Goal: Task Accomplishment & Management: Manage account settings

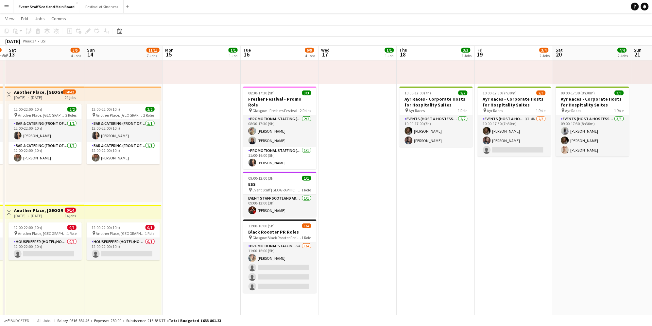
scroll to position [65, 0]
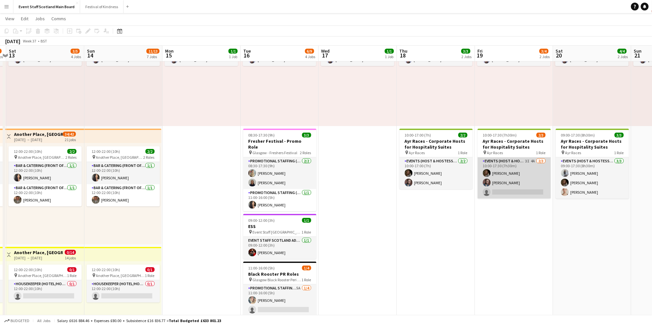
click at [533, 162] on app-card-role "Events (Host & Hostesses) 3I 4A [DATE] 10:00-17:30 (7h30m) [PERSON_NAME] [PERSO…" at bounding box center [513, 178] width 73 height 41
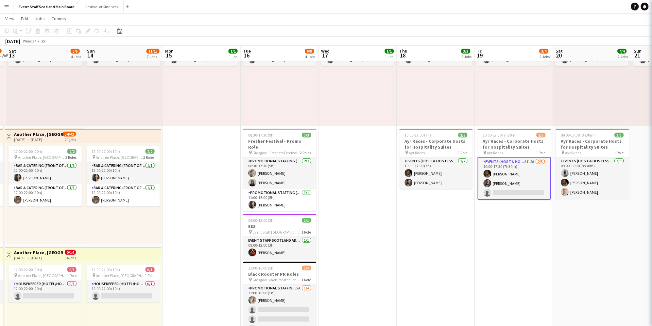
scroll to position [0, 228]
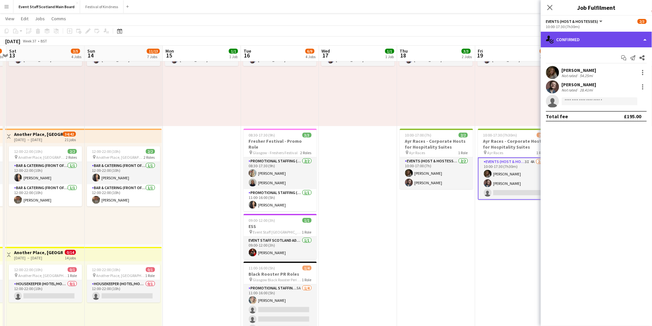
click at [583, 37] on div "single-neutral-actions-check-2 Confirmed" at bounding box center [595, 40] width 111 height 16
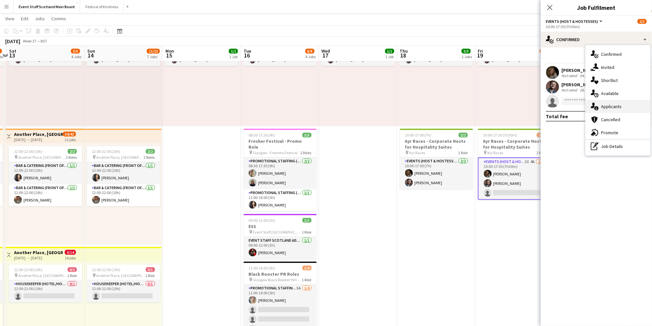
click at [606, 106] on span "Applicants" at bounding box center [611, 107] width 21 height 6
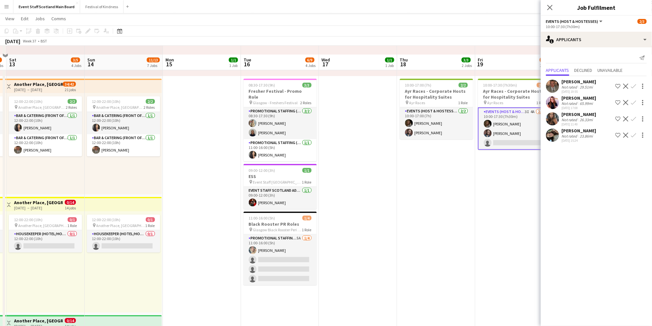
scroll to position [124, 0]
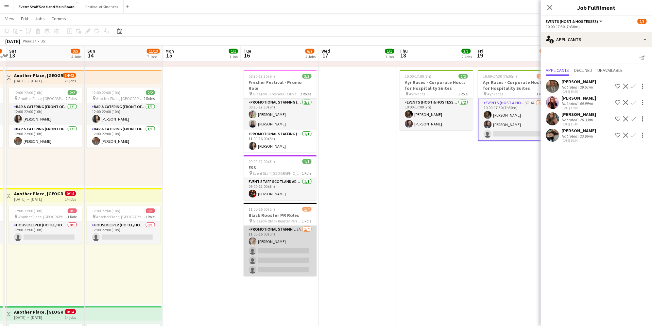
click at [276, 226] on app-card-role "Promotional Staffing (Promotional Staff) 5A [DATE] 11:00-16:00 (5h) [PERSON_NAM…" at bounding box center [279, 251] width 73 height 51
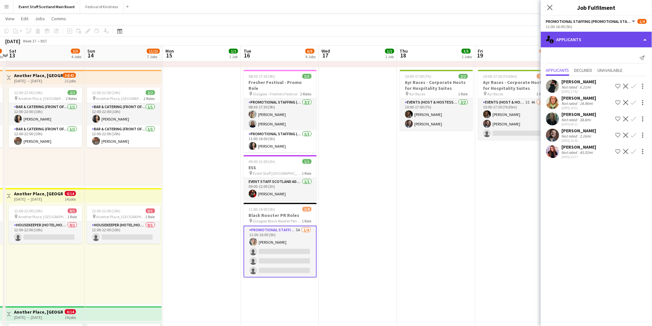
click at [599, 43] on div "single-neutral-actions-information Applicants" at bounding box center [595, 40] width 111 height 16
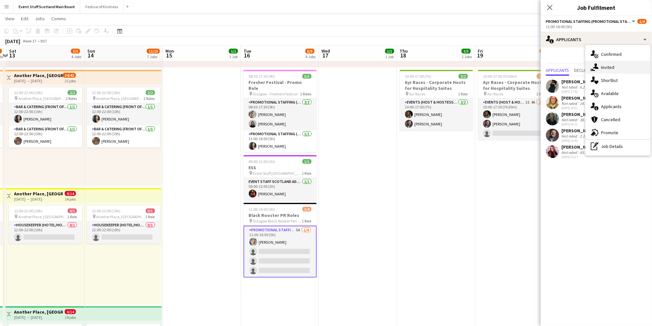
click at [609, 69] on span "Invited" at bounding box center [607, 67] width 13 height 6
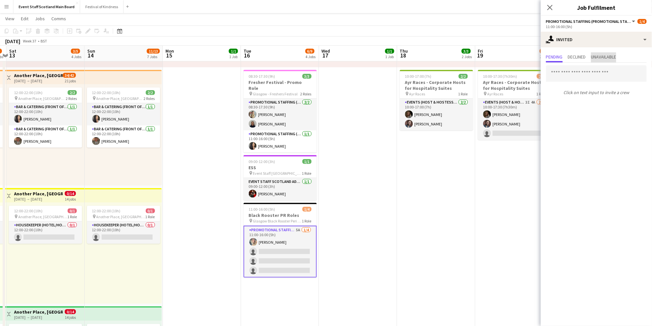
click at [602, 55] on span "Unavailable" at bounding box center [603, 57] width 25 height 5
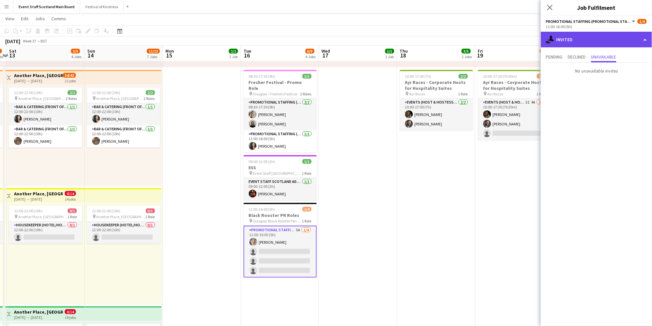
click at [590, 42] on div "single-neutral-actions-share-1 Invited" at bounding box center [595, 40] width 111 height 16
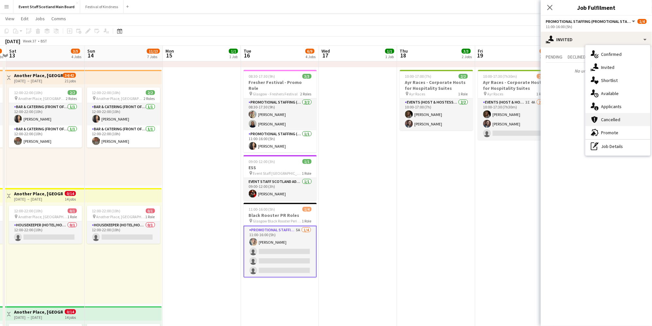
click at [610, 120] on span "Cancelled" at bounding box center [610, 120] width 19 height 6
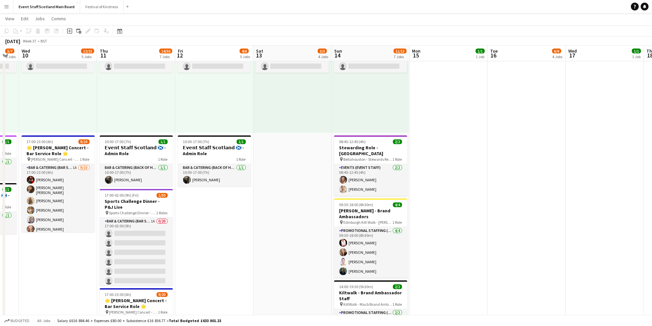
scroll to position [0, 203]
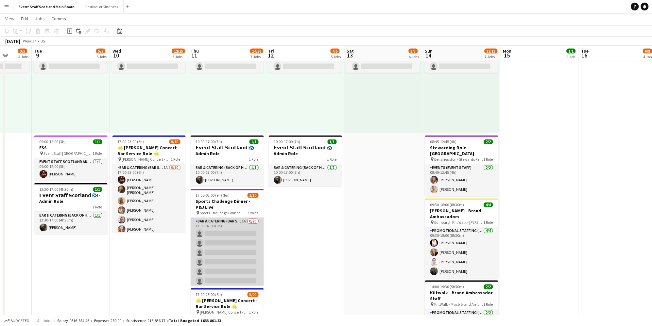
click at [233, 224] on app-card-role "Bar & Catering (Bar Staff) 1A 0/20 17:00-02:00 (9h) single-neutral-actions sing…" at bounding box center [227, 319] width 73 height 202
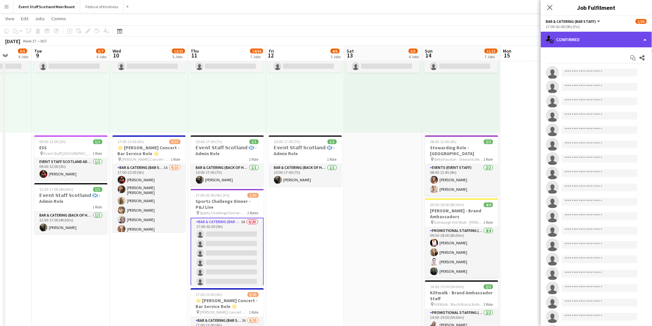
click at [606, 42] on div "single-neutral-actions-check-2 Confirmed" at bounding box center [595, 40] width 111 height 16
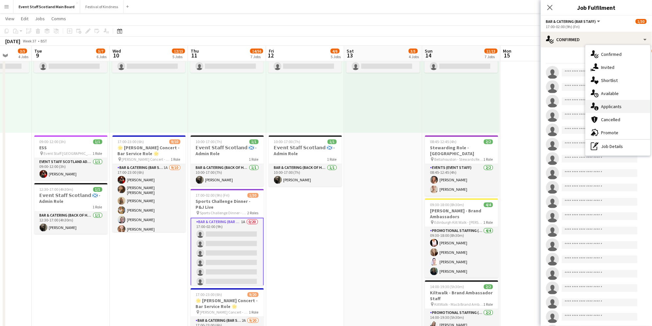
click at [613, 107] on span "Applicants" at bounding box center [611, 107] width 21 height 6
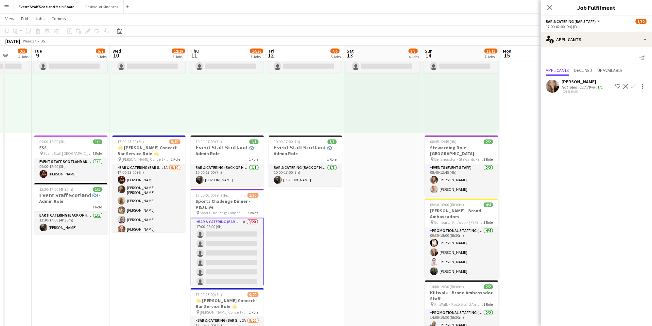
click at [370, 179] on app-date-cell "16:00-00:30 (8h30m) (Sun) 1/1 pin [GEOGRAPHIC_DATA] - Event/FOH Staff 1 Role Ba…" at bounding box center [383, 139] width 78 height 959
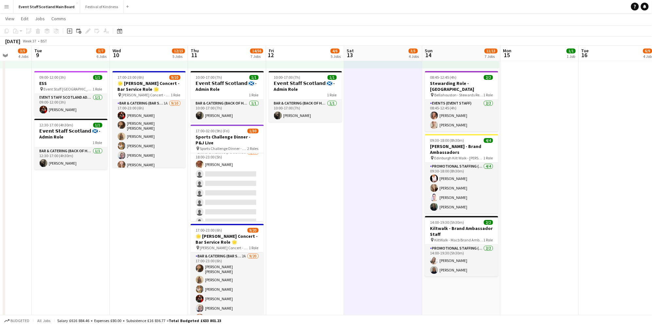
scroll to position [205, 0]
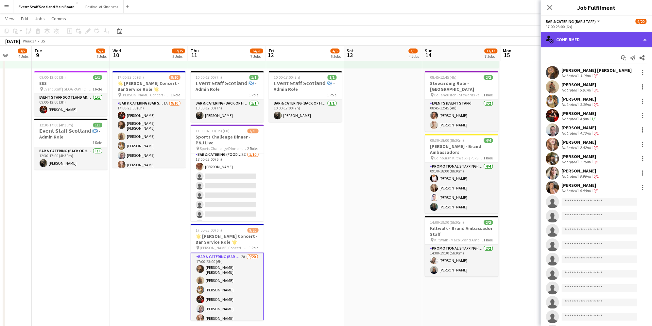
click at [598, 42] on div "single-neutral-actions-check-2 Confirmed" at bounding box center [595, 40] width 111 height 16
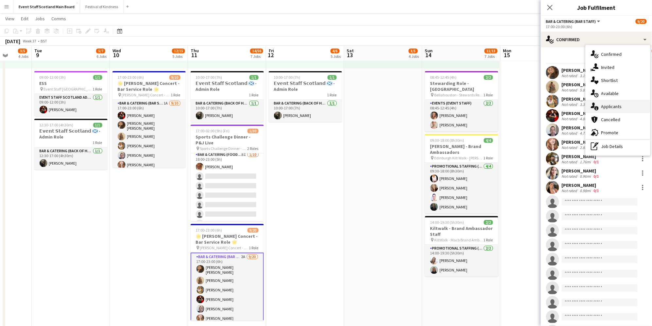
click at [611, 108] on span "Applicants" at bounding box center [611, 107] width 21 height 6
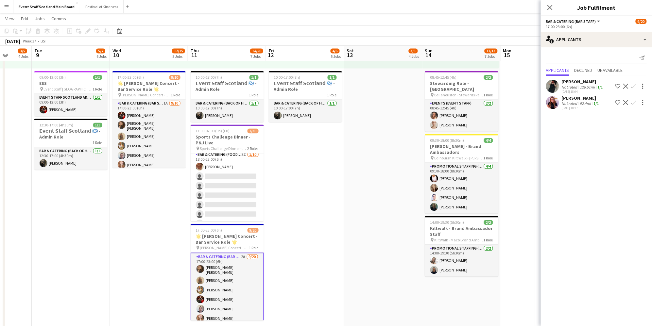
click at [375, 125] on app-date-cell "16:00-00:30 (8h30m) (Sun) 1/1 pin [GEOGRAPHIC_DATA] - Event/FOH Staff 1 Role Ba…" at bounding box center [383, 74] width 78 height 959
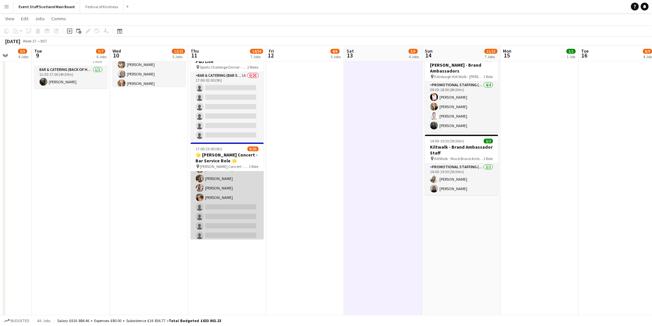
scroll to position [76, 0]
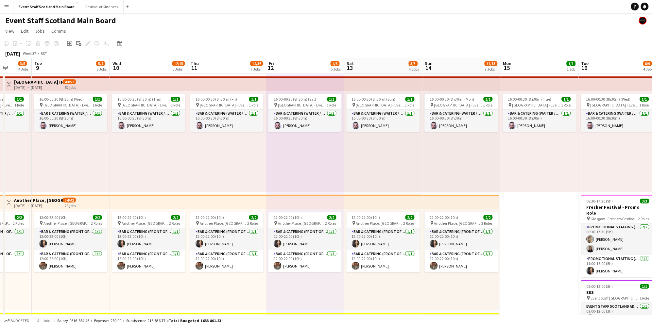
scroll to position [0, 0]
click at [89, 9] on button "Festival of Kindness Close" at bounding box center [101, 6] width 43 height 13
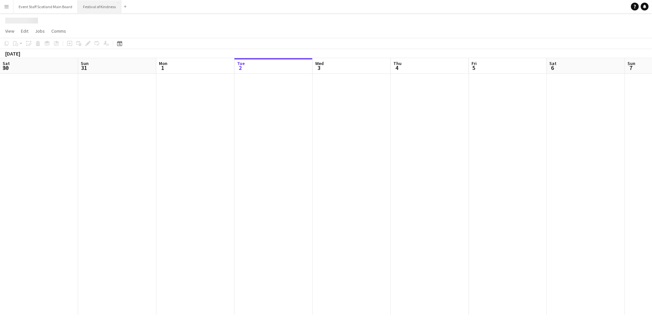
scroll to position [0, 156]
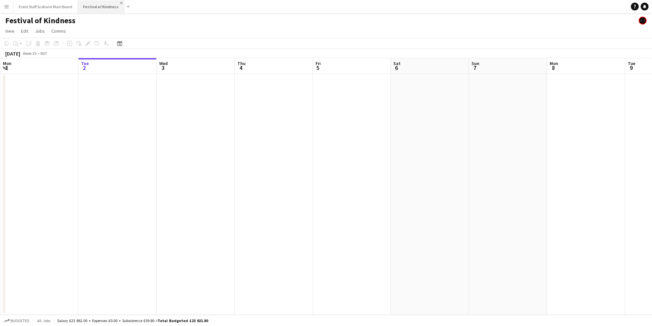
click at [120, 2] on app-icon "Close" at bounding box center [121, 3] width 3 height 3
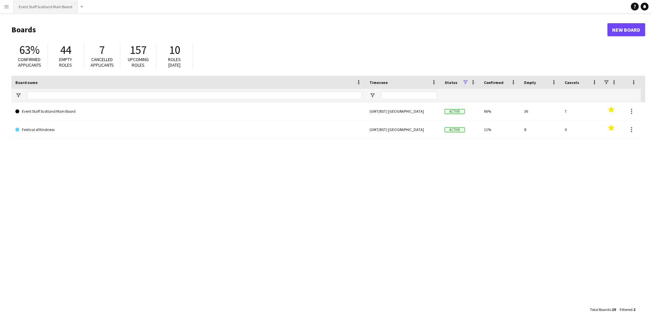
click at [41, 6] on button "Event Staff Scotland Main Board Close" at bounding box center [45, 6] width 64 height 13
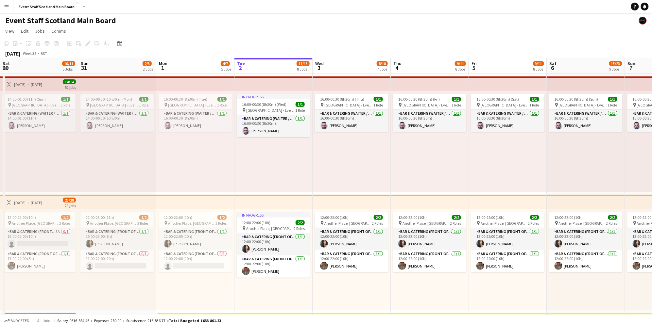
scroll to position [0, 156]
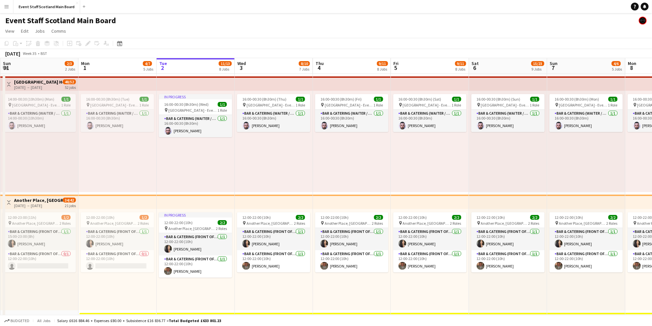
click at [7, 7] on app-icon "Menu" at bounding box center [6, 6] width 5 height 5
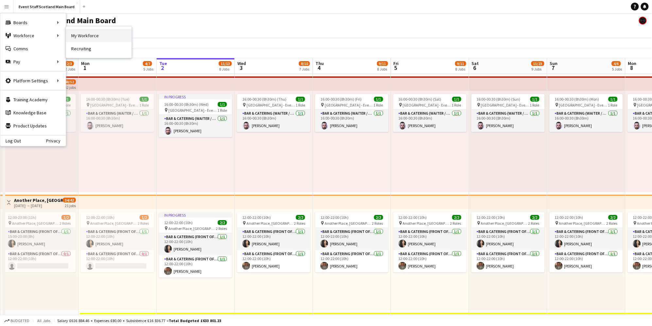
click at [83, 36] on link "My Workforce" at bounding box center [98, 35] width 65 height 13
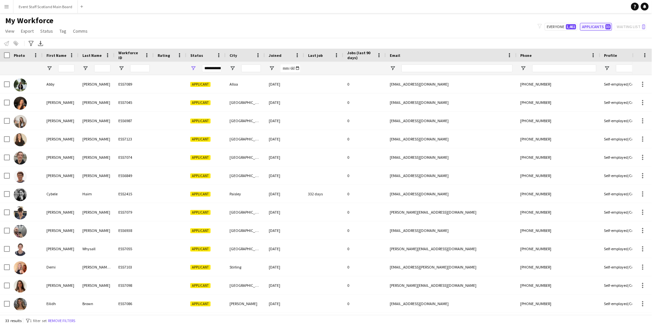
click at [598, 28] on button "Applicants 33" at bounding box center [596, 27] width 32 height 8
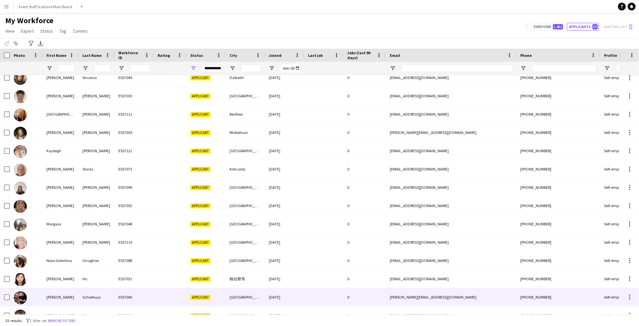
scroll to position [245, 0]
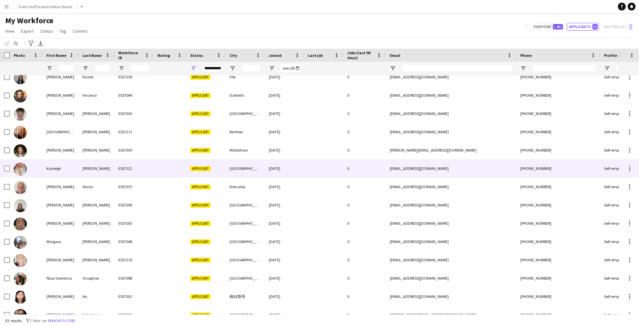
click at [240, 171] on div "[GEOGRAPHIC_DATA]" at bounding box center [244, 168] width 39 height 18
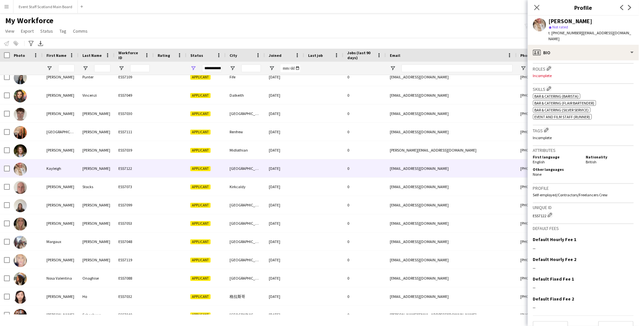
scroll to position [195, 0]
click at [618, 322] on button "Next" at bounding box center [615, 328] width 35 height 13
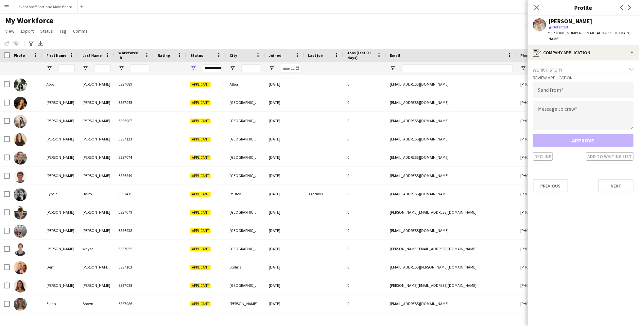
scroll to position [0, 0]
click at [538, 7] on icon at bounding box center [536, 7] width 6 height 6
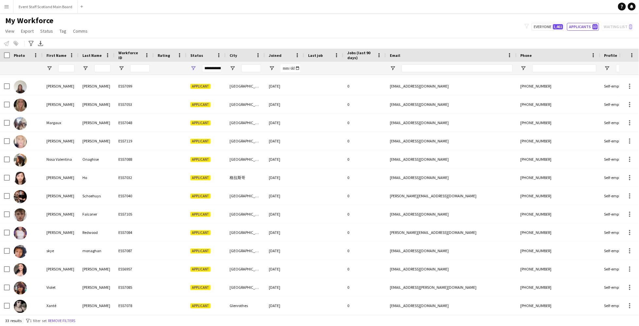
click at [202, 18] on div "My Workforce View Views Default view New view Update view Delete view Edit name…" at bounding box center [319, 27] width 639 height 22
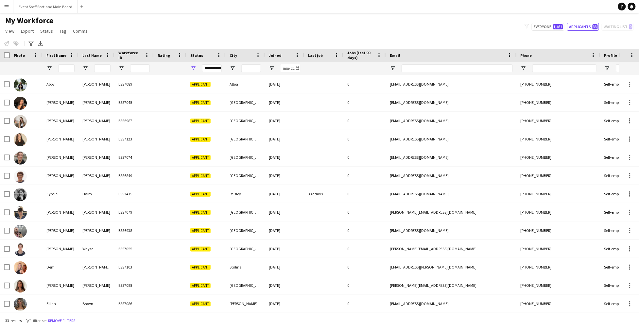
click at [397, 44] on div "Notify workforce Add to tag Select at least one crew to tag him or her. Advance…" at bounding box center [319, 43] width 639 height 11
click at [208, 26] on div "My Workforce View Views Default view New view Update view Delete view Edit name…" at bounding box center [319, 27] width 639 height 22
click at [454, 34] on div "My Workforce View Views Default view New view Update view Delete view Edit name…" at bounding box center [319, 27] width 639 height 22
click at [455, 40] on div "Notify workforce Add to tag Select at least one crew to tag him or her. Advance…" at bounding box center [319, 43] width 639 height 11
click at [42, 8] on button "Event Staff Scotland Main Board Close" at bounding box center [45, 6] width 64 height 13
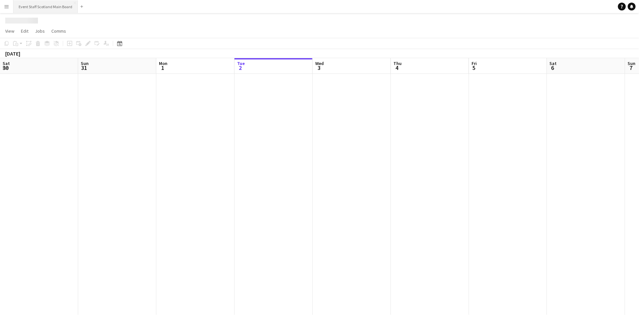
scroll to position [0, 156]
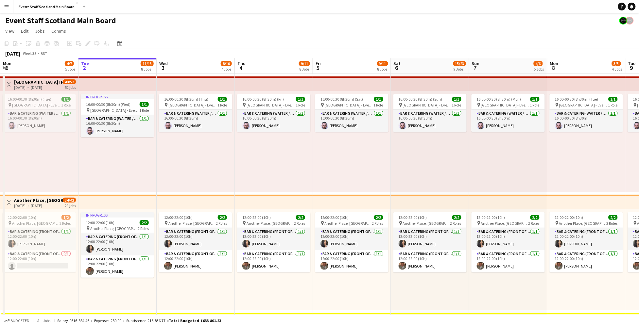
click at [347, 42] on app-toolbar "Copy Paste Paste Command V Paste with crew Command Shift V Paste linked Job [GE…" at bounding box center [319, 43] width 639 height 11
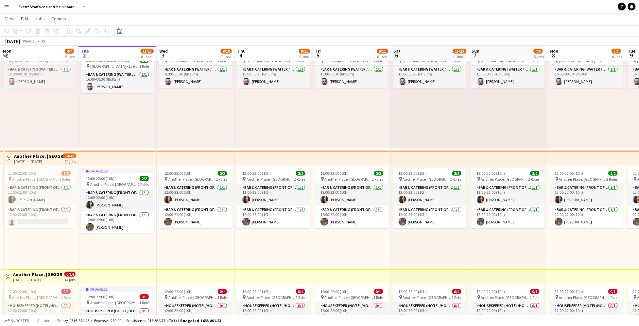
scroll to position [43, 0]
click at [7, 6] on app-icon "Menu" at bounding box center [6, 6] width 5 height 5
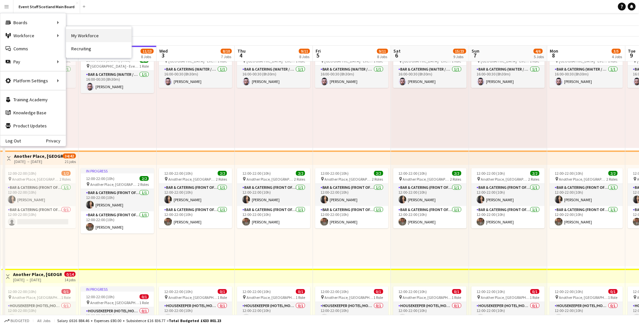
click at [76, 36] on link "My Workforce" at bounding box center [98, 35] width 65 height 13
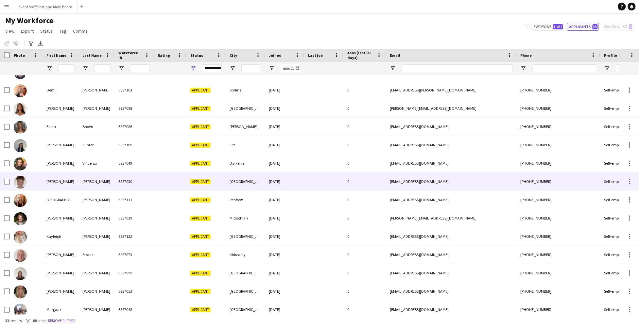
scroll to position [165, 0]
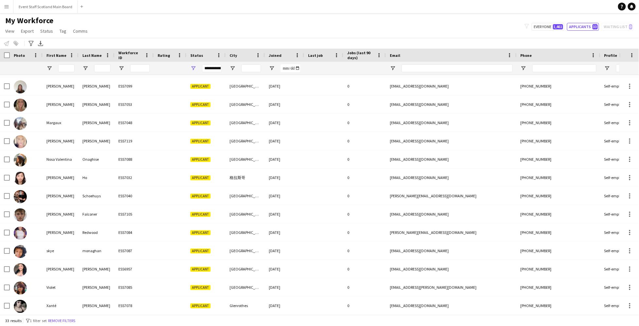
click at [445, 23] on div "My Workforce View Views Default view New view Update view Delete view Edit name…" at bounding box center [319, 27] width 639 height 22
click at [498, 20] on div "My Workforce View Views Default view New view Update view Delete view Edit name…" at bounding box center [319, 27] width 639 height 22
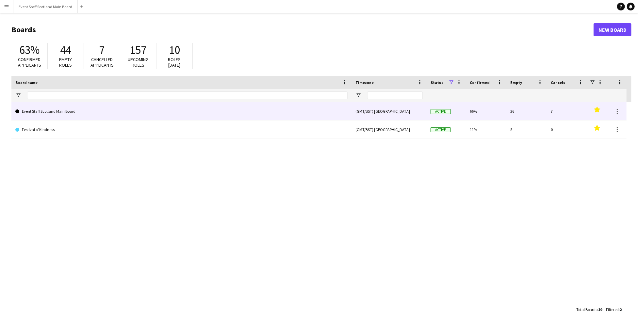
click at [298, 112] on link "Event Staff Scotland Main Board" at bounding box center [181, 111] width 332 height 18
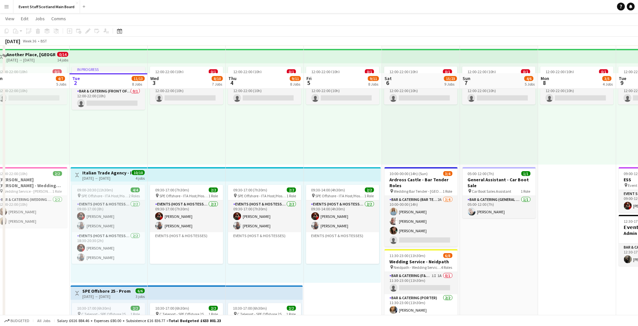
scroll to position [409, 0]
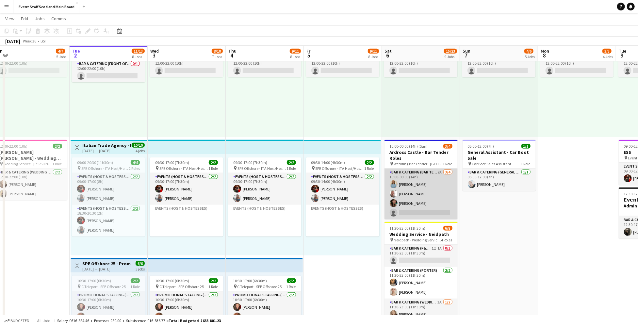
click at [429, 181] on app-card-role "Bar & Catering (Bar Tender) 2A 3/4 10:00-00:00 (14h) Molly Kitson David Valenti…" at bounding box center [421, 194] width 73 height 51
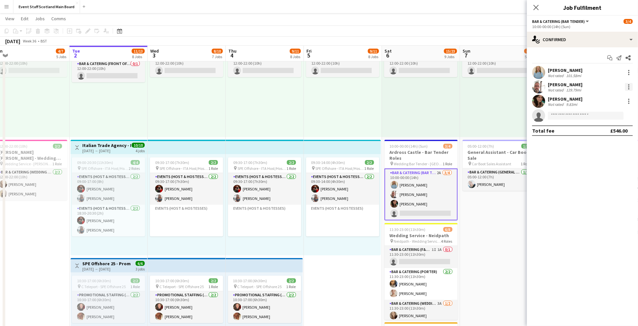
click at [629, 87] on div at bounding box center [628, 86] width 1 height 1
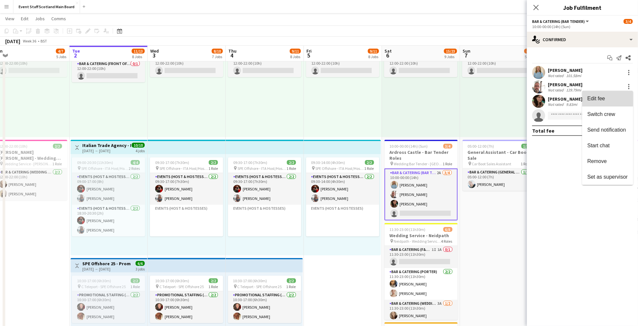
click at [600, 98] on span "Edit fee" at bounding box center [597, 99] width 18 height 6
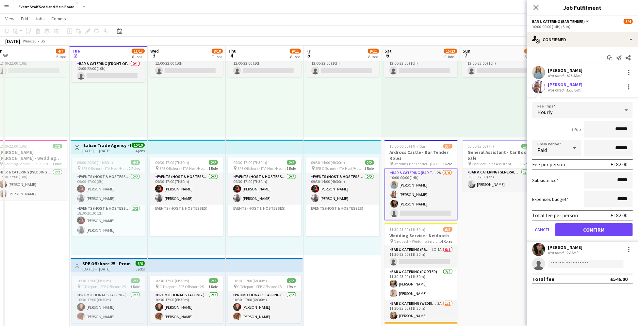
click at [621, 131] on input "******" at bounding box center [608, 129] width 49 height 16
type input "******"
click at [595, 229] on button "Confirm" at bounding box center [594, 229] width 77 height 13
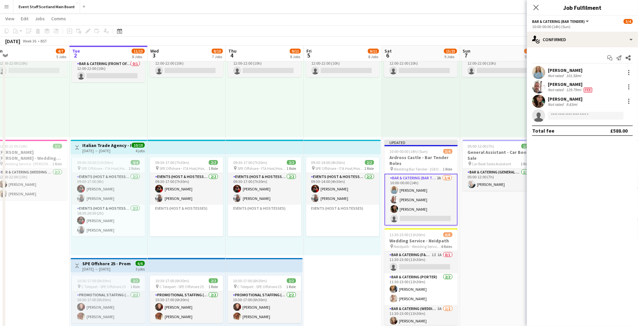
click at [478, 207] on app-date-cell "16:00-00:30 (8h30m) (Mon) 1/1 pin SCHLOSS Roxburghe - Event/FOH Staff 1 Role Ba…" at bounding box center [499, 143] width 78 height 959
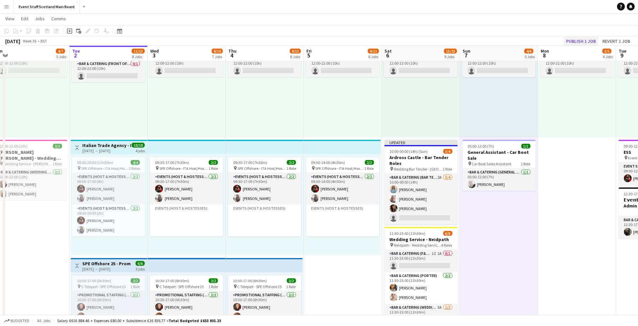
click at [585, 41] on button "Publish 1 job" at bounding box center [581, 41] width 35 height 8
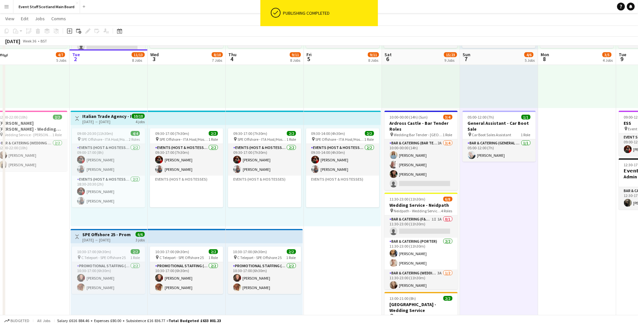
scroll to position [442, 0]
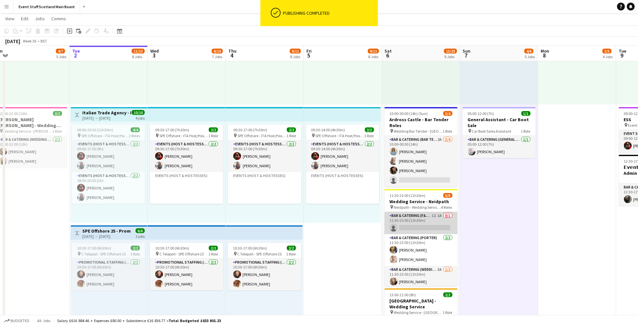
click at [443, 216] on app-card-role "Bar & Catering (F&B Manager - Wedding) 1I 1A 0/1 11:30-23:00 (11h30m) single-ne…" at bounding box center [421, 223] width 73 height 22
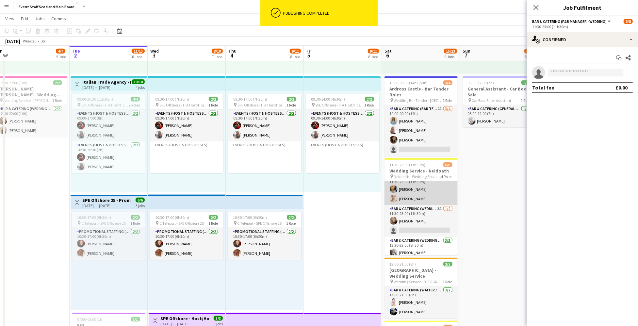
scroll to position [32, 0]
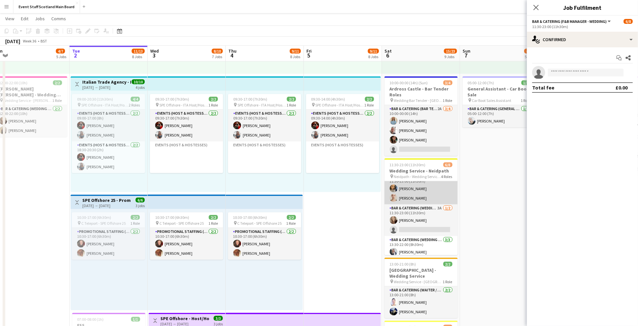
click at [427, 194] on app-card-role "Bar & Catering (Porter) 2/2 11:30-23:00 (11h30m) Natasha Finnie Rosie Jones" at bounding box center [421, 189] width 73 height 32
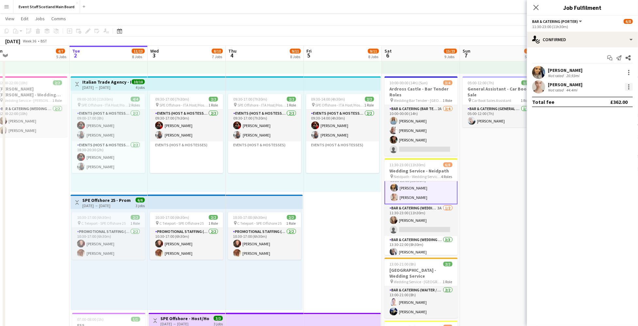
click at [627, 86] on div at bounding box center [629, 87] width 8 height 8
click at [602, 162] on span "Remove" at bounding box center [598, 161] width 20 height 6
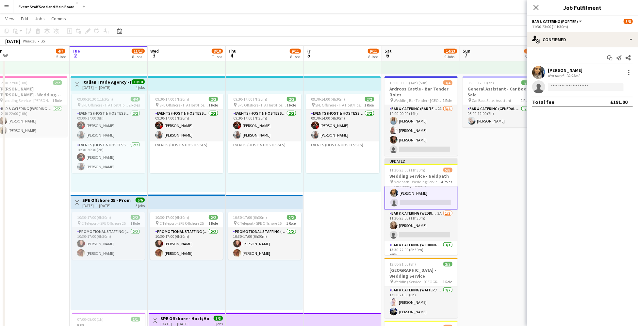
click at [492, 170] on app-date-cell "16:00-00:30 (8h30m) (Mon) 1/1 pin SCHLOSS Roxburghe - Event/FOH Staff 1 Role Ba…" at bounding box center [499, 80] width 78 height 959
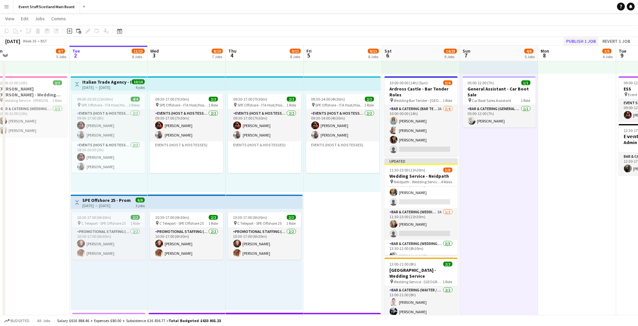
click at [574, 40] on button "Publish 1 job" at bounding box center [581, 41] width 35 height 8
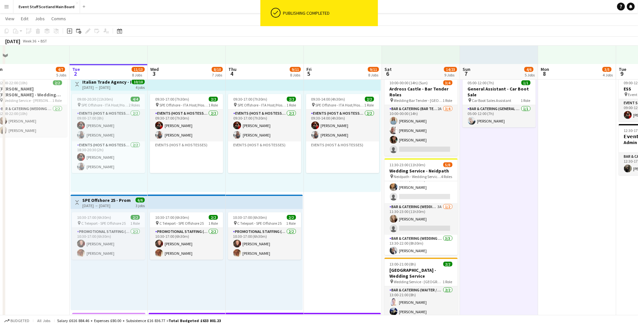
scroll to position [492, 0]
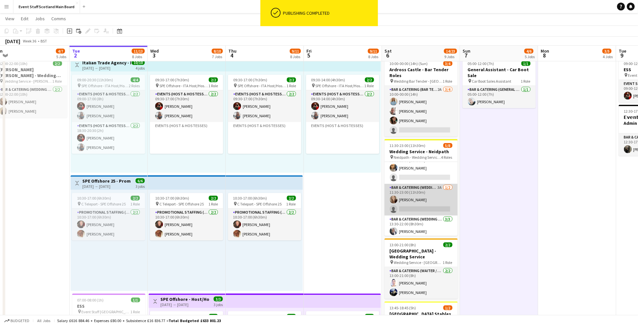
click at [434, 208] on app-card-role "Bar & Catering (Wedding Service Staff) 3A 1/2 11:30-23:00 (11h30m) Robyn Struth…" at bounding box center [421, 200] width 73 height 32
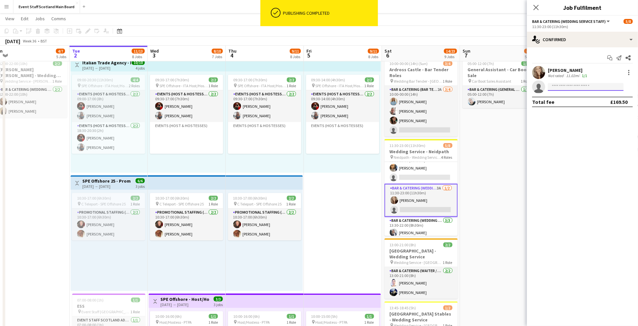
click at [557, 85] on input at bounding box center [586, 87] width 76 height 8
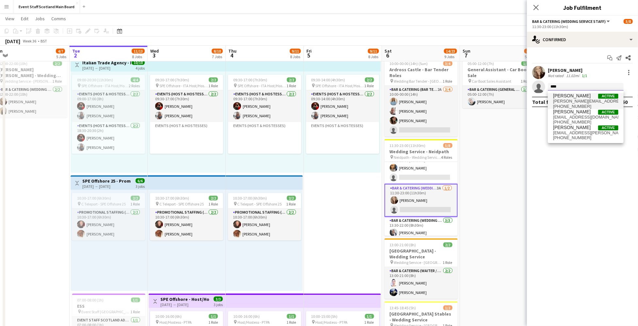
type input "****"
click at [568, 98] on span "[PERSON_NAME]" at bounding box center [572, 96] width 38 height 6
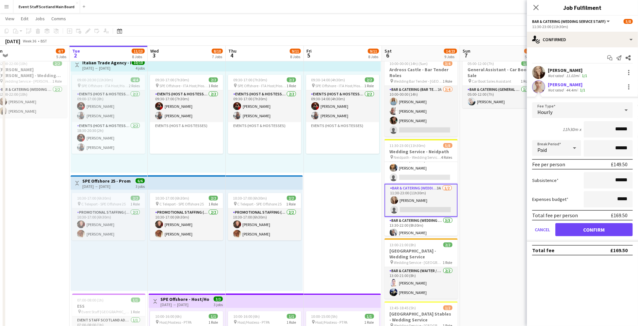
click at [597, 230] on button "Confirm" at bounding box center [594, 229] width 77 height 13
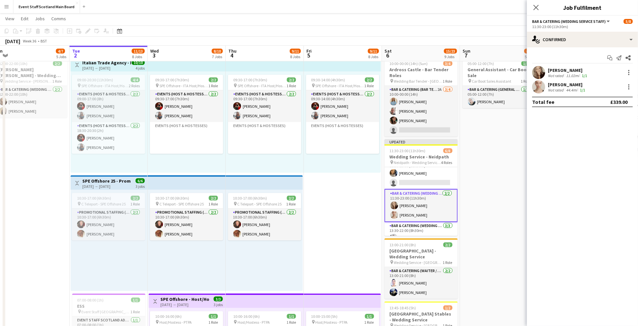
click at [481, 144] on app-date-cell "16:00-00:30 (8h30m) (Mon) 1/1 pin SCHLOSS Roxburghe - Event/FOH Staff 1 Role Ba…" at bounding box center [499, 60] width 78 height 959
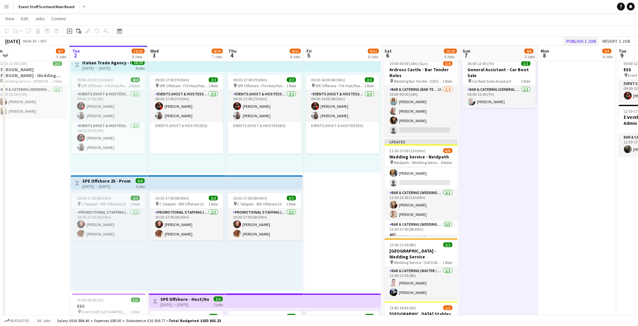
click at [578, 39] on button "Publish 1 job" at bounding box center [581, 41] width 35 height 8
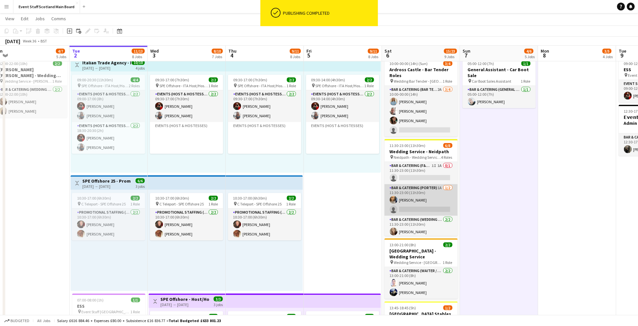
scroll to position [0, 0]
click at [439, 197] on app-card-role "Bar & Catering (Porter) 1A 1/2 11:30-23:00 (11h30m) Natasha Finnie single-neutr…" at bounding box center [421, 200] width 73 height 32
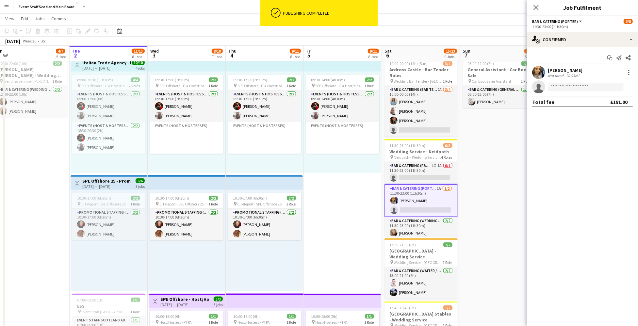
click at [544, 73] on app-user-avatar at bounding box center [538, 72] width 13 height 13
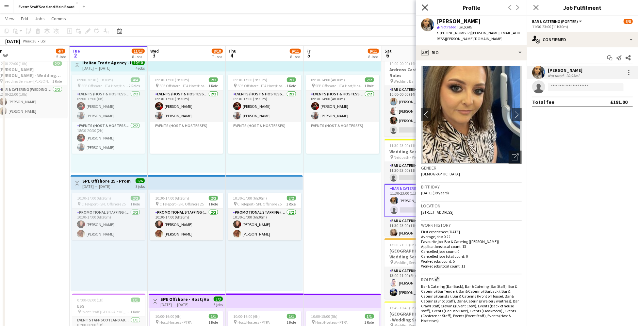
click at [424, 6] on icon at bounding box center [425, 7] width 6 height 6
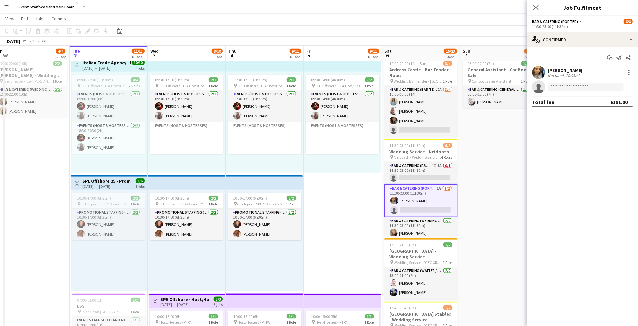
click at [433, 188] on app-card-role "Bar & Catering (Porter) 1A 1/2 11:30-23:00 (11h30m) Natasha Finnie single-neutr…" at bounding box center [421, 200] width 73 height 33
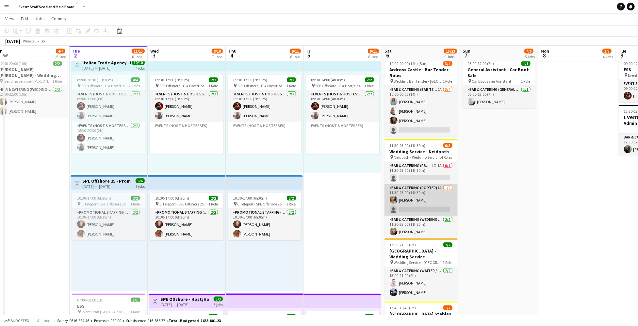
click at [433, 188] on app-card-role "Bar & Catering (Porter) 1A 1/2 11:30-23:00 (11h30m) Natasha Finnie single-neutr…" at bounding box center [421, 200] width 73 height 32
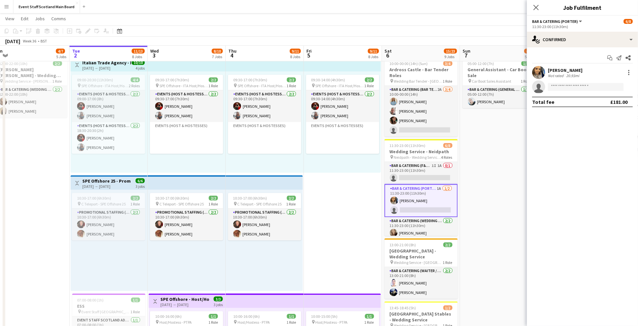
click at [429, 203] on app-card-role "Bar & Catering (Porter) 1A 1/2 11:30-23:00 (11h30m) Natasha Finnie single-neutr…" at bounding box center [421, 200] width 73 height 33
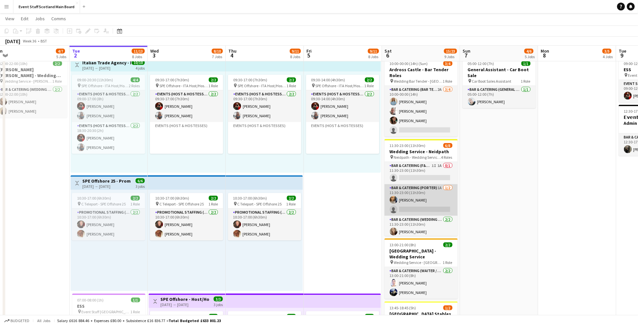
click at [429, 203] on app-card-role "Bar & Catering (Porter) 1A 1/2 11:30-23:00 (11h30m) Natasha Finnie single-neutr…" at bounding box center [421, 200] width 73 height 32
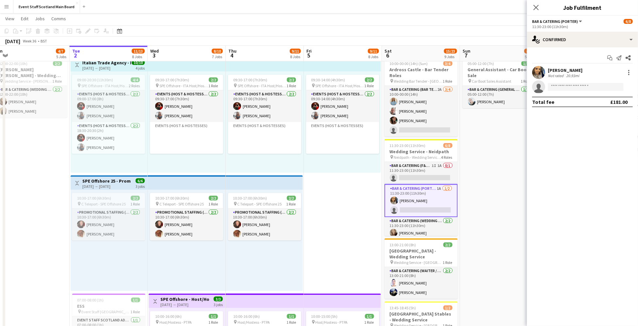
click at [589, 70] on div "Natasha Finnie Not rated 20.93mi" at bounding box center [582, 72] width 111 height 13
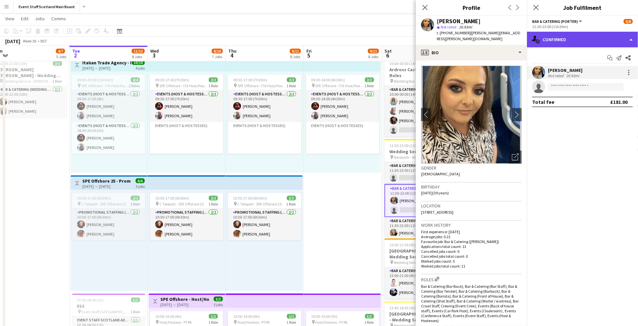
click at [595, 35] on div "single-neutral-actions-check-2 Confirmed" at bounding box center [582, 40] width 111 height 16
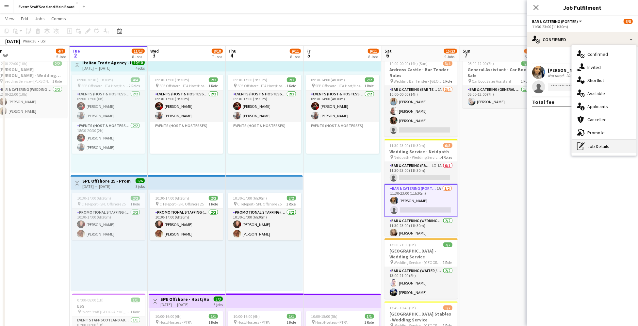
click at [592, 147] on div "pen-write Job Details" at bounding box center [604, 146] width 65 height 13
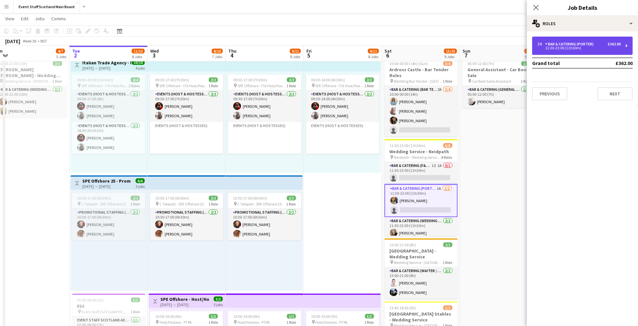
click at [569, 48] on div "11:30-23:00 (11h30m)" at bounding box center [579, 47] width 83 height 3
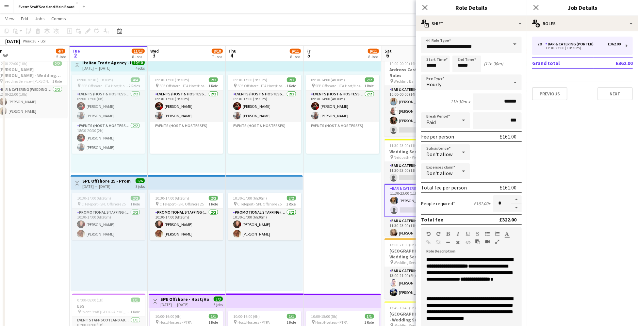
click at [427, 2] on div "Close pop-in" at bounding box center [425, 7] width 18 height 15
click at [427, 5] on icon "Close pop-in" at bounding box center [425, 7] width 6 height 6
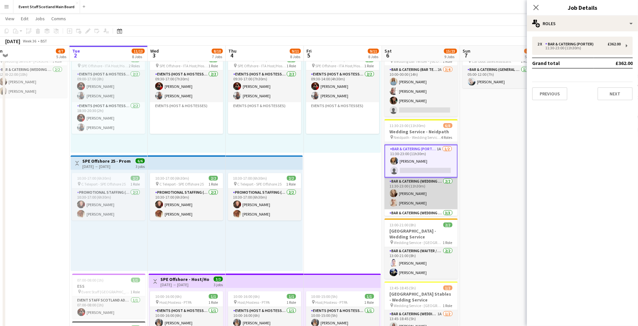
scroll to position [20, 0]
click at [440, 196] on app-card-role "Bar & Catering (Wedding Service Staff) 2/2 11:30-23:00 (11h30m) Robyn Struthers…" at bounding box center [421, 193] width 73 height 32
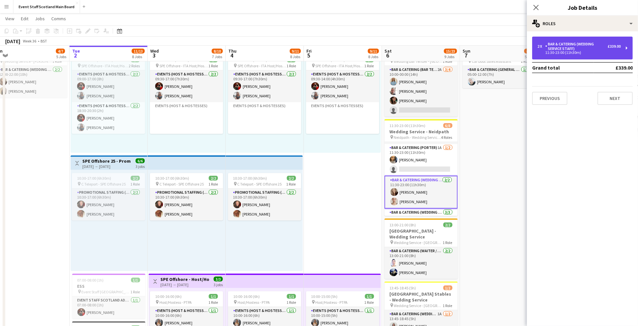
click at [628, 51] on div "2 x Bar & Catering (Wedding Service Staff) £339.00 11:30-23:00 (11h30m)" at bounding box center [582, 48] width 101 height 23
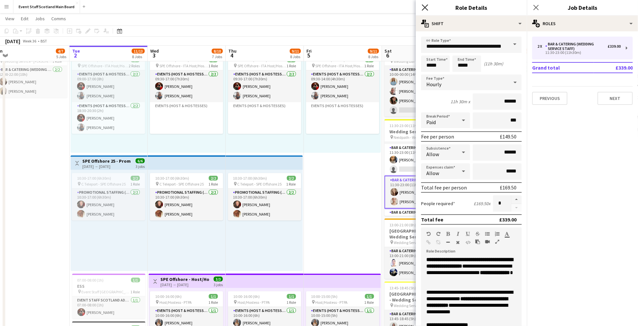
click at [426, 6] on icon at bounding box center [425, 7] width 6 height 6
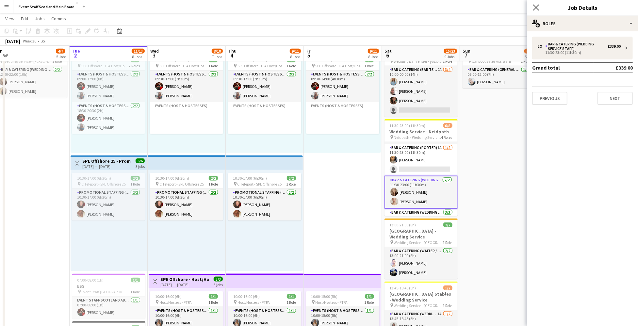
click at [538, 11] on app-icon "Close pop-in" at bounding box center [536, 7] width 9 height 9
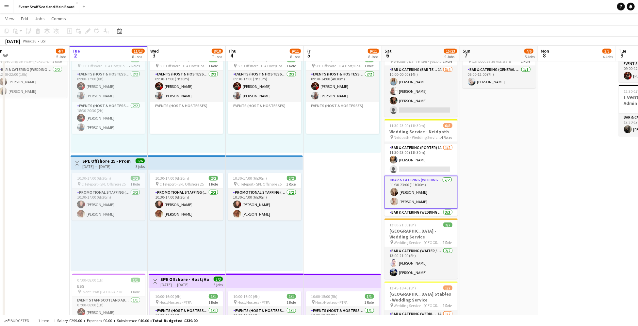
click at [487, 183] on app-date-cell "16:00-00:30 (8h30m) (Mon) 1/1 pin SCHLOSS Roxburghe - Event/FOH Staff 1 Role Ba…" at bounding box center [499, 40] width 78 height 959
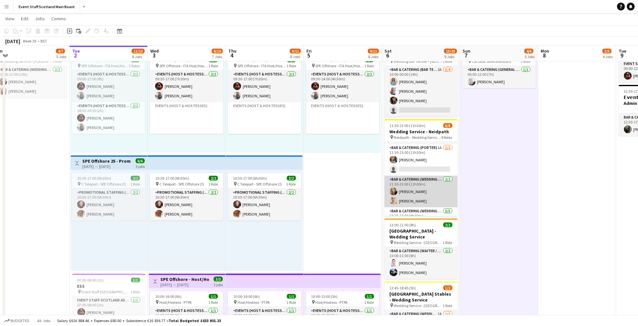
click at [439, 201] on app-card-role "Bar & Catering (Wedding Service Staff) 2/2 11:30-23:00 (11h30m) Robyn Struthers…" at bounding box center [421, 192] width 73 height 32
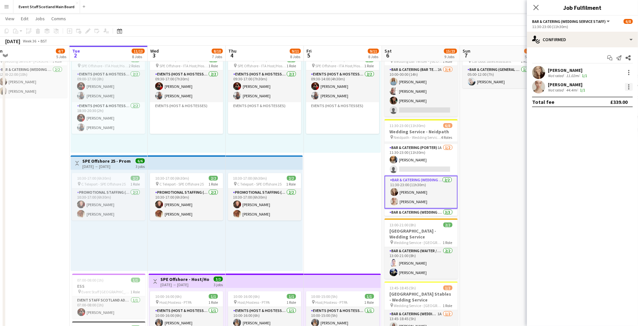
click at [629, 86] on div at bounding box center [628, 86] width 1 height 1
click at [599, 100] on span "Edit fee" at bounding box center [597, 99] width 18 height 6
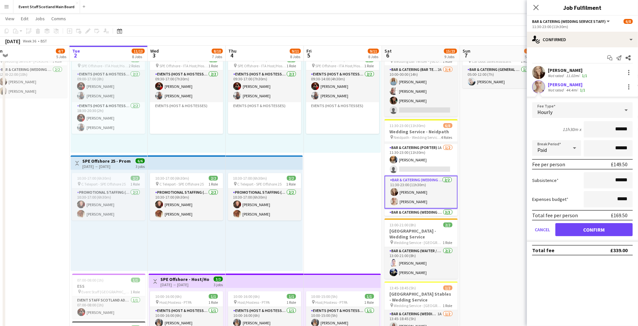
click at [621, 131] on input "******" at bounding box center [608, 129] width 49 height 16
type input "******"
click at [595, 231] on button "Confirm" at bounding box center [594, 229] width 77 height 13
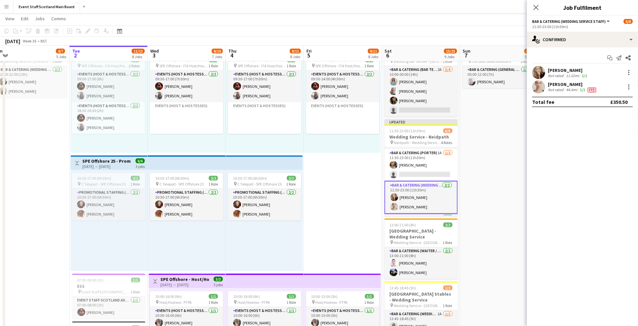
click at [480, 178] on app-date-cell "16:00-00:30 (8h30m) (Mon) 1/1 pin SCHLOSS Roxburghe - Event/FOH Staff 1 Role Ba…" at bounding box center [499, 40] width 78 height 959
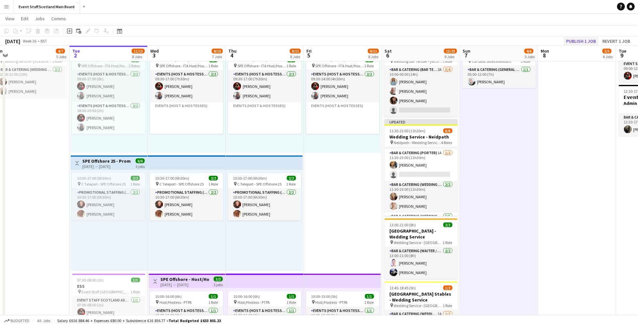
click at [588, 42] on button "Publish 1 job" at bounding box center [581, 41] width 35 height 8
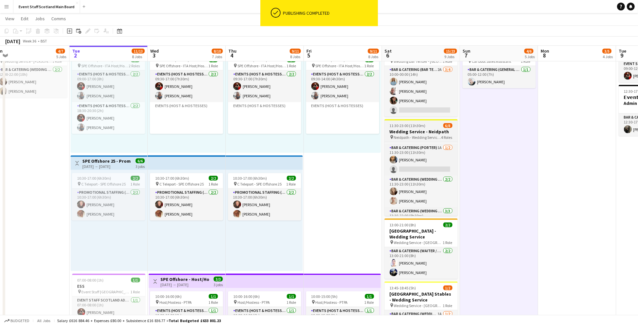
click at [427, 135] on span "Neidpath - Wedding Service Roles" at bounding box center [417, 137] width 47 height 5
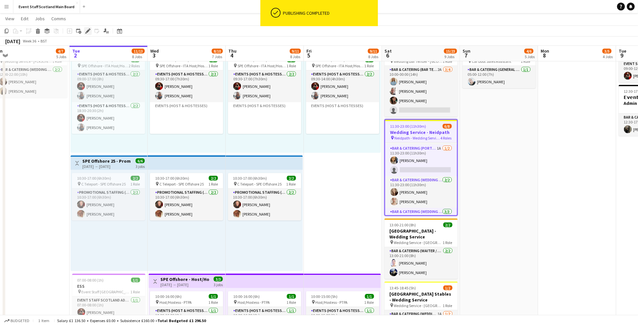
click at [88, 30] on icon at bounding box center [88, 31] width 4 height 4
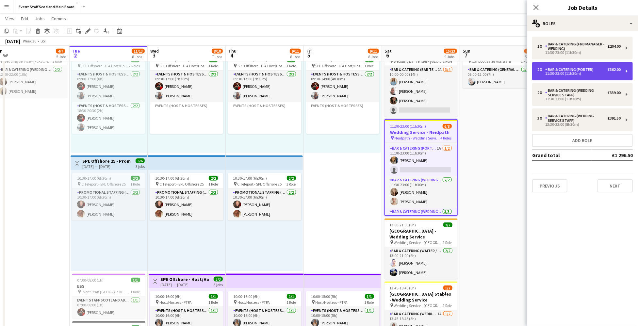
click at [595, 70] on div "Bar & Catering (Porter)" at bounding box center [570, 69] width 51 height 5
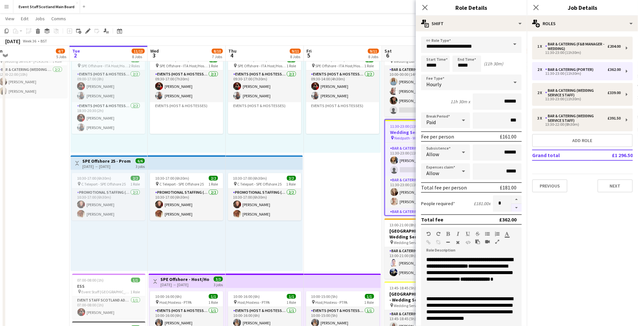
click at [517, 208] on button "button" at bounding box center [516, 208] width 10 height 8
type input "*"
click at [369, 200] on app-date-cell "16:00-00:30 (8h30m) (Sat) 1/1 pin SCHLOSS Roxburghe - Event/FOH Staff 1 Role Ba…" at bounding box center [343, 40] width 78 height 959
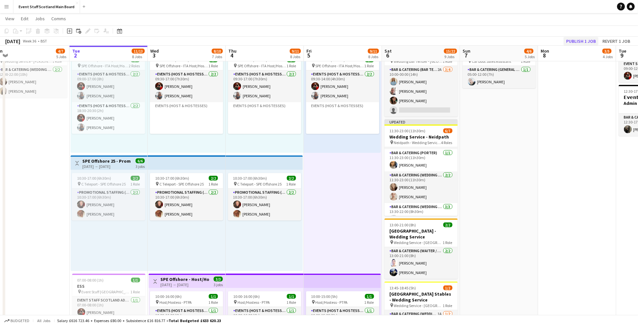
click at [593, 40] on button "Publish 1 job" at bounding box center [581, 41] width 35 height 8
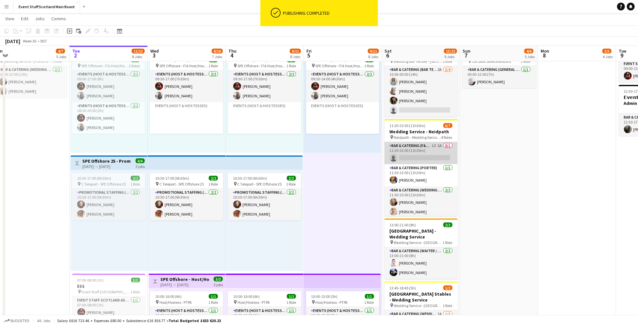
scroll to position [0, 0]
click at [436, 143] on app-card-role "Bar & Catering (F&B Manager - Wedding) 1I 1A 0/1 11:30-23:00 (11h30m) single-ne…" at bounding box center [421, 153] width 73 height 22
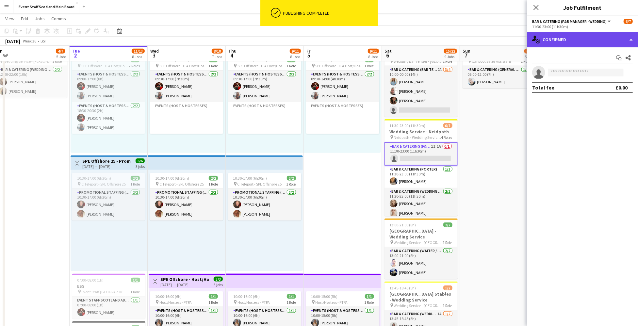
click at [600, 38] on div "single-neutral-actions-check-2 Confirmed" at bounding box center [582, 40] width 111 height 16
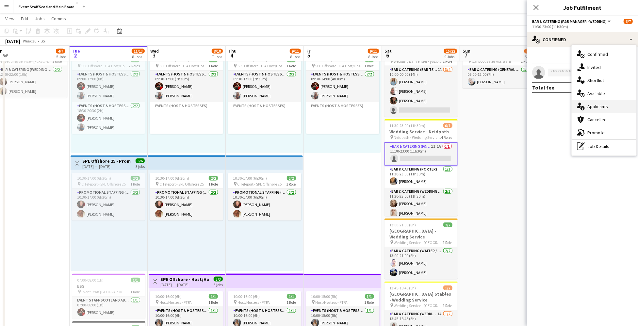
click at [601, 104] on span "Applicants" at bounding box center [598, 107] width 21 height 6
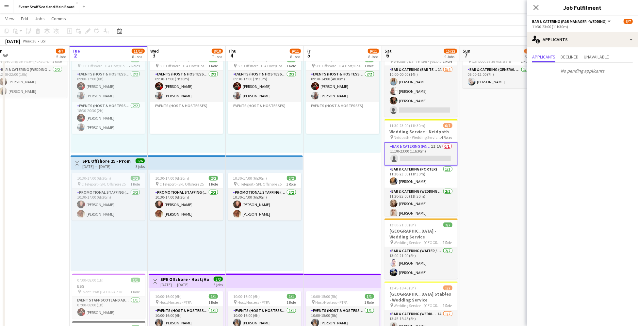
click at [497, 224] on app-date-cell "16:00-00:30 (8h30m) (Mon) 1/1 pin SCHLOSS Roxburghe - Event/FOH Staff 1 Role Ba…" at bounding box center [499, 40] width 78 height 959
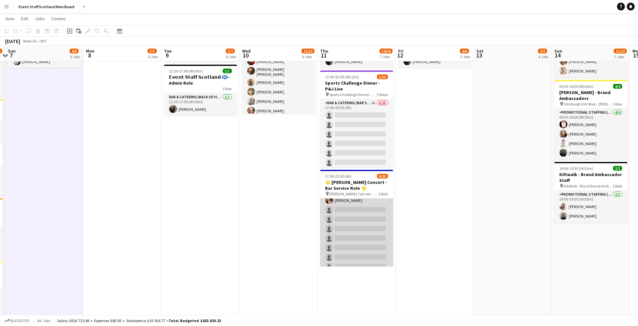
scroll to position [91, 0]
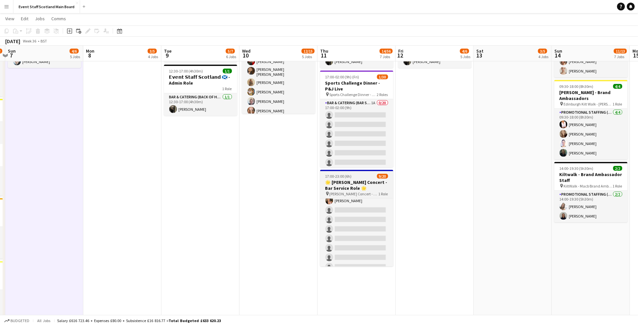
click at [363, 180] on h3 "🌟 [PERSON_NAME] Concert - Bar Service Role 🌟" at bounding box center [356, 185] width 73 height 12
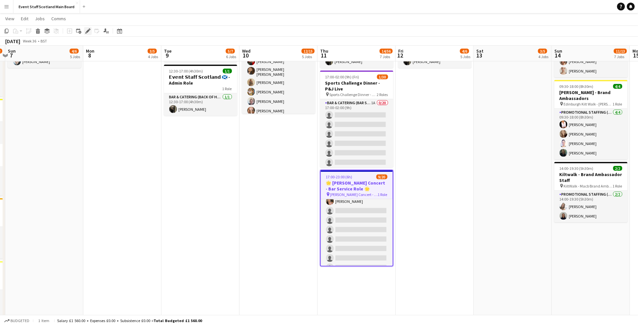
click at [89, 28] on icon "Edit" at bounding box center [87, 30] width 5 height 5
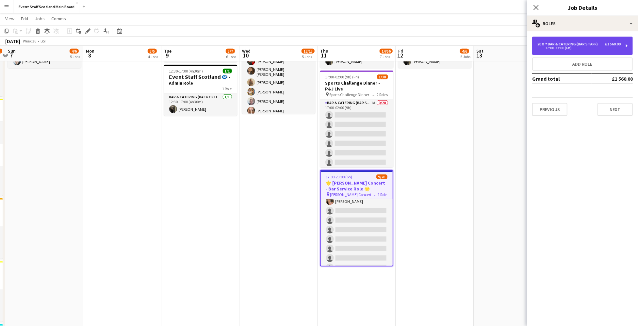
click at [558, 47] on div "17:00-23:00 (6h)" at bounding box center [579, 47] width 83 height 3
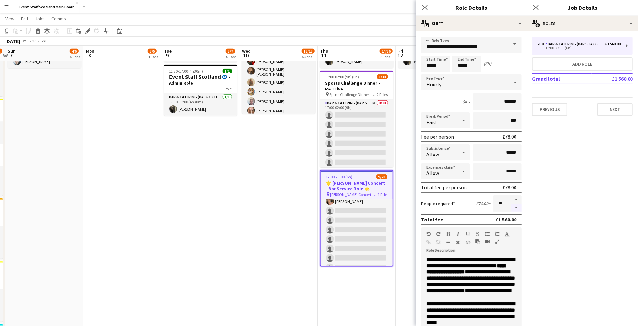
click at [519, 208] on button "button" at bounding box center [516, 208] width 10 height 8
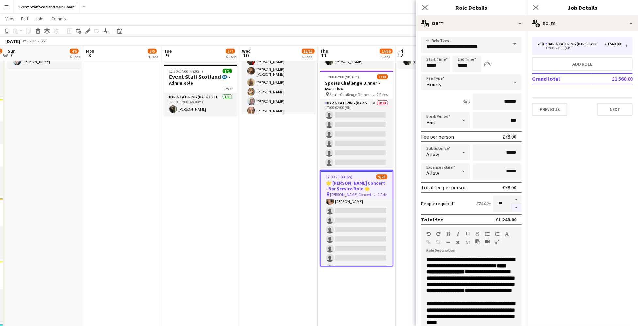
click at [519, 208] on button "button" at bounding box center [516, 208] width 10 height 8
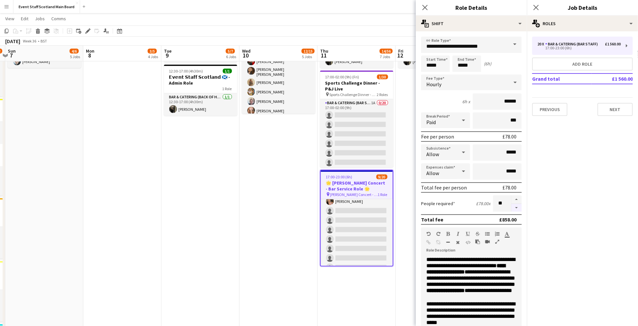
type input "**"
click at [405, 183] on app-date-cell "16:00-00:30 (8h30m) (Sat) 1/1 pin [GEOGRAPHIC_DATA] - Event/FOH Staff 1 Role Ba…" at bounding box center [435, 20] width 78 height 959
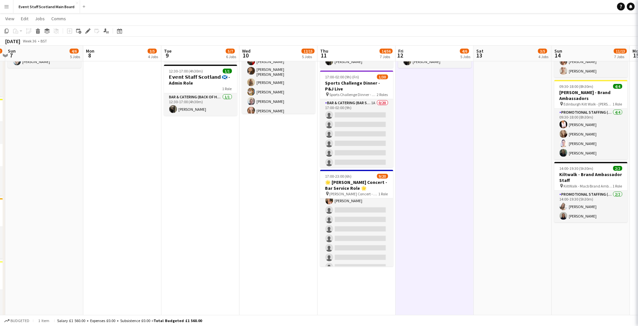
scroll to position [44, 0]
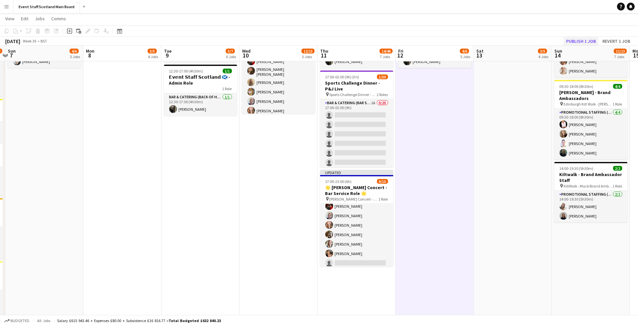
click at [575, 42] on button "Publish 1 job" at bounding box center [581, 41] width 35 height 8
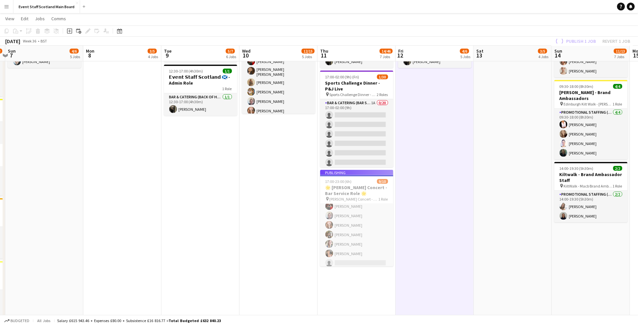
scroll to position [39, 0]
